Goal: Task Accomplishment & Management: Use online tool/utility

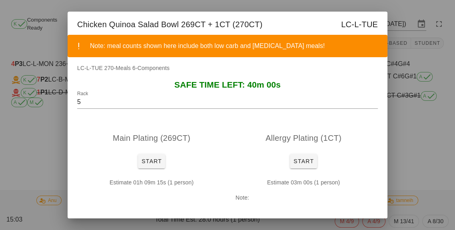
click at [409, 176] on div at bounding box center [227, 115] width 455 height 230
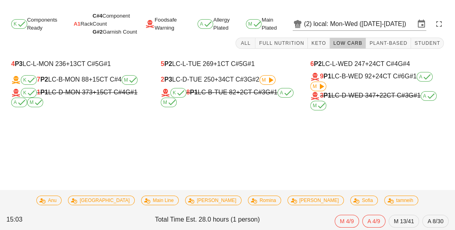
click at [312, 85] on span "M" at bounding box center [317, 86] width 11 height 5
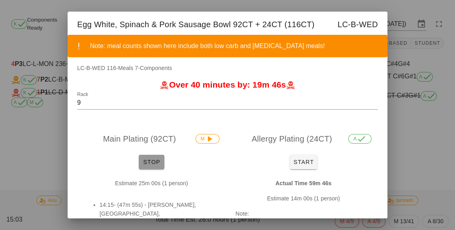
click at [147, 164] on span "Stop" at bounding box center [151, 162] width 19 height 6
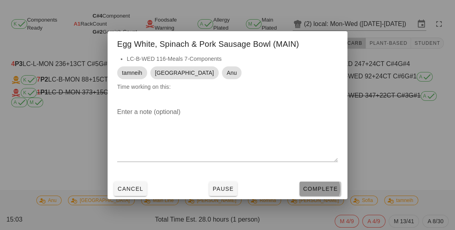
click at [314, 192] on span "Complete" at bounding box center [319, 188] width 35 height 6
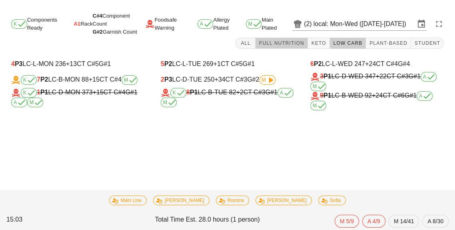
click at [281, 42] on span "Full Nutrition" at bounding box center [282, 43] width 46 height 6
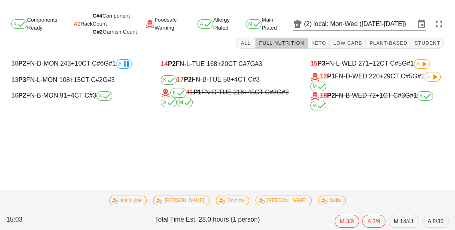
click at [69, 99] on span "+4" at bounding box center [70, 95] width 7 height 7
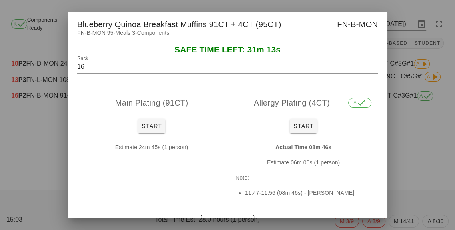
click at [419, 171] on div at bounding box center [227, 115] width 455 height 230
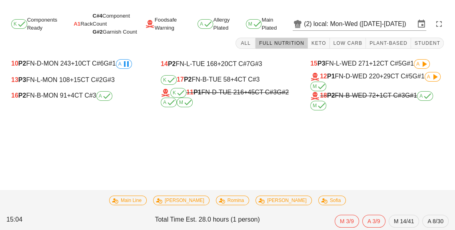
click at [216, 80] on div "K 17 P2 FN-B-TUE 58 +4 CT C#3" at bounding box center [227, 80] width 133 height 10
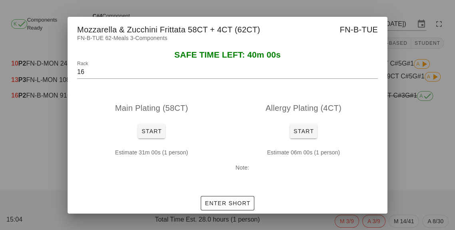
type input "17"
click at [150, 134] on span "Start" at bounding box center [151, 131] width 21 height 6
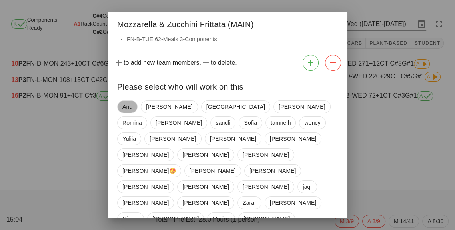
click at [120, 111] on span "Anu" at bounding box center [127, 106] width 20 height 13
click at [205, 109] on span "[GEOGRAPHIC_DATA]" at bounding box center [234, 107] width 59 height 12
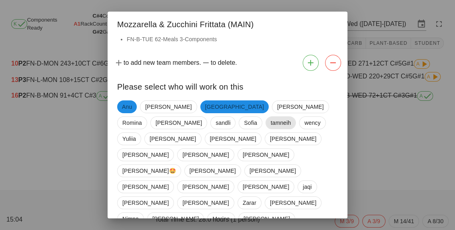
click at [271, 128] on span "tamneih" at bounding box center [281, 123] width 20 height 12
